Goal: Communication & Community: Participate in discussion

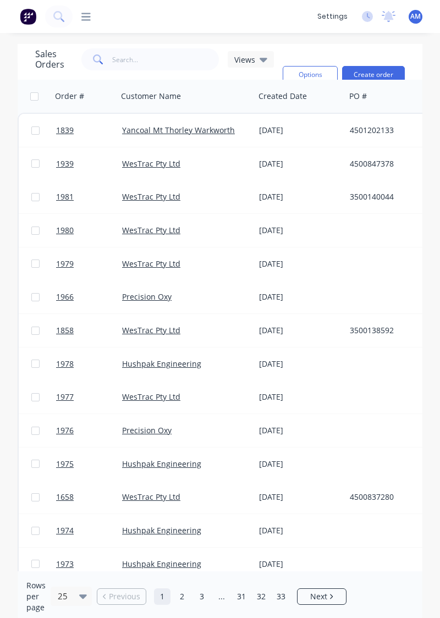
scroll to position [15, 0]
click at [134, 48] on input "text" at bounding box center [165, 59] width 107 height 22
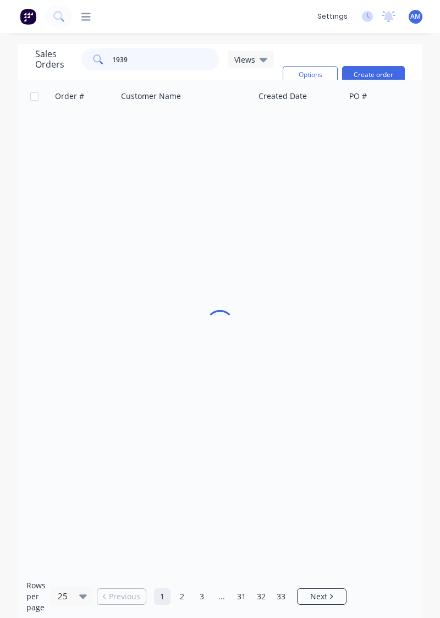
type input "1939"
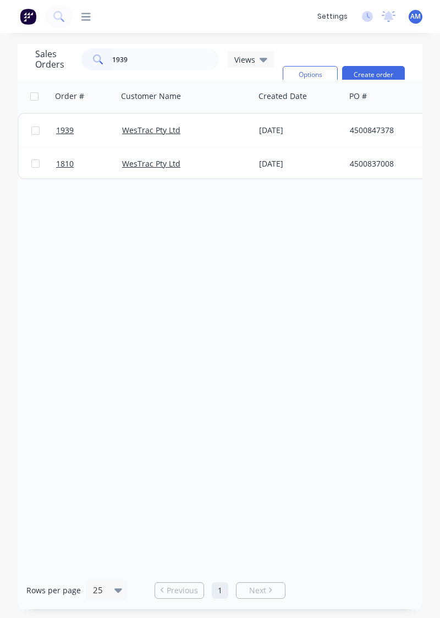
click at [292, 126] on div "[DATE]" at bounding box center [299, 130] width 91 height 33
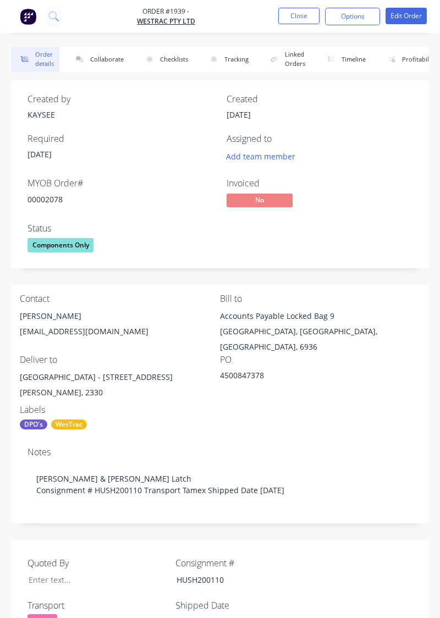
click at [99, 62] on button "Collaborate" at bounding box center [97, 59] width 63 height 25
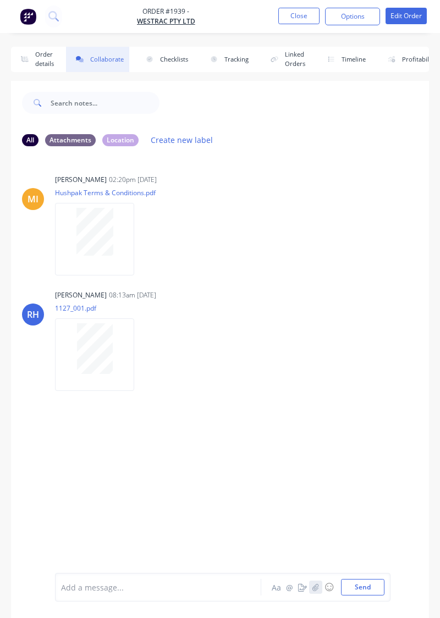
click at [314, 590] on icon "button" at bounding box center [315, 586] width 6 height 7
click at [368, 595] on button "Send" at bounding box center [362, 587] width 43 height 16
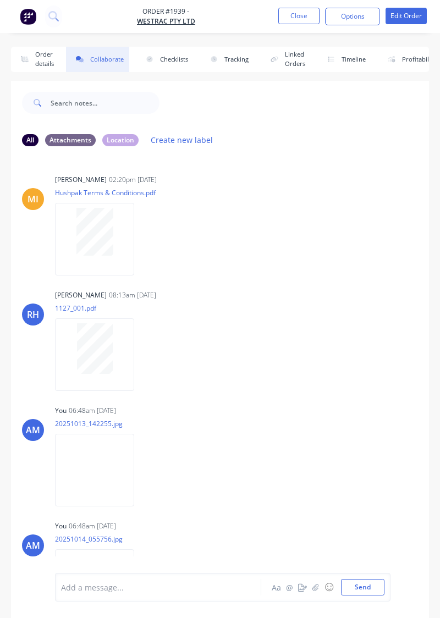
click at [304, 15] on button "Close" at bounding box center [298, 16] width 41 height 16
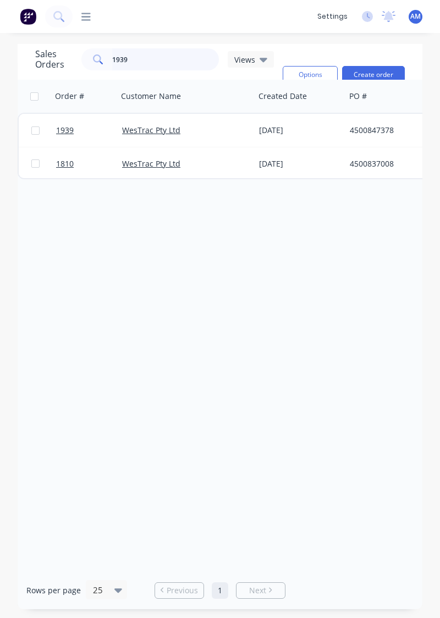
click at [174, 58] on input "1939" at bounding box center [165, 59] width 107 height 22
type input "1774"
click at [89, 135] on link "1774" at bounding box center [89, 130] width 66 height 33
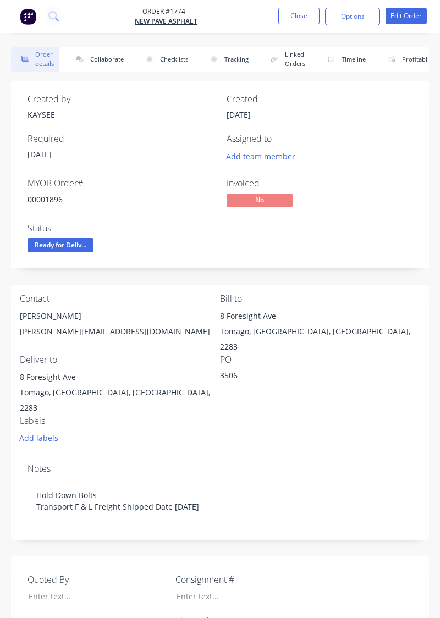
click at [93, 71] on button "Collaborate" at bounding box center [97, 59] width 63 height 25
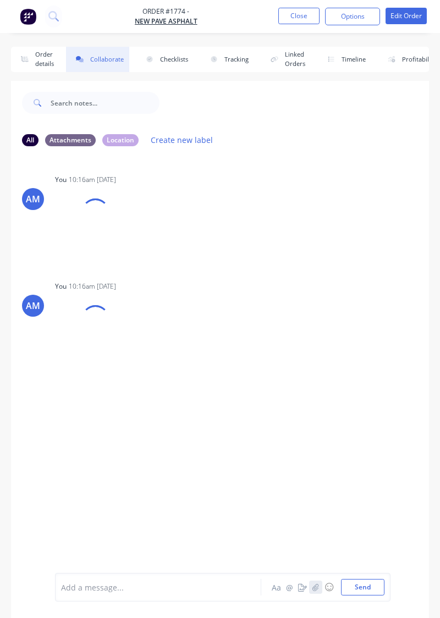
click at [318, 591] on icon "button" at bounding box center [315, 587] width 7 height 8
click at [370, 595] on button "Send" at bounding box center [362, 587] width 43 height 16
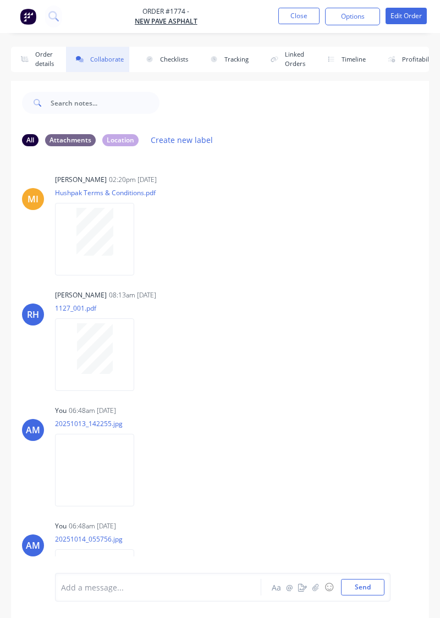
click at [306, 19] on button "Close" at bounding box center [298, 16] width 41 height 16
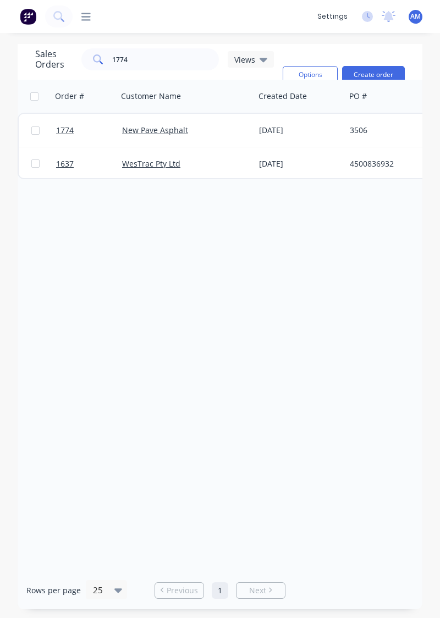
click at [250, 138] on div "New Pave Asphalt" at bounding box center [186, 130] width 137 height 33
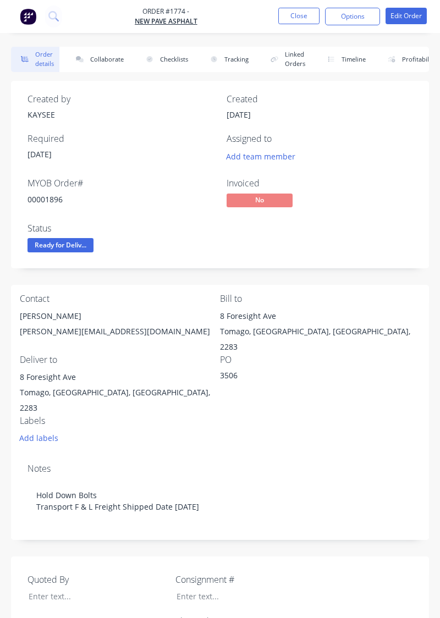
click at [87, 70] on button "Collaborate" at bounding box center [97, 59] width 63 height 25
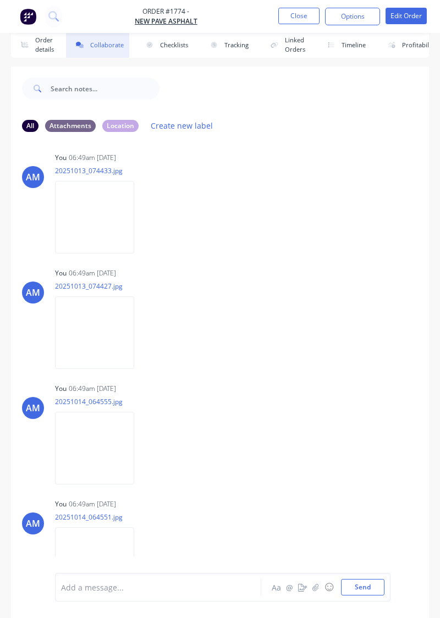
scroll to position [15, 0]
click at [365, 617] on div "Add a message... Aa @ ☺ Send" at bounding box center [220, 587] width 418 height 62
